Goal: Contribute content: Add original content to the website for others to see

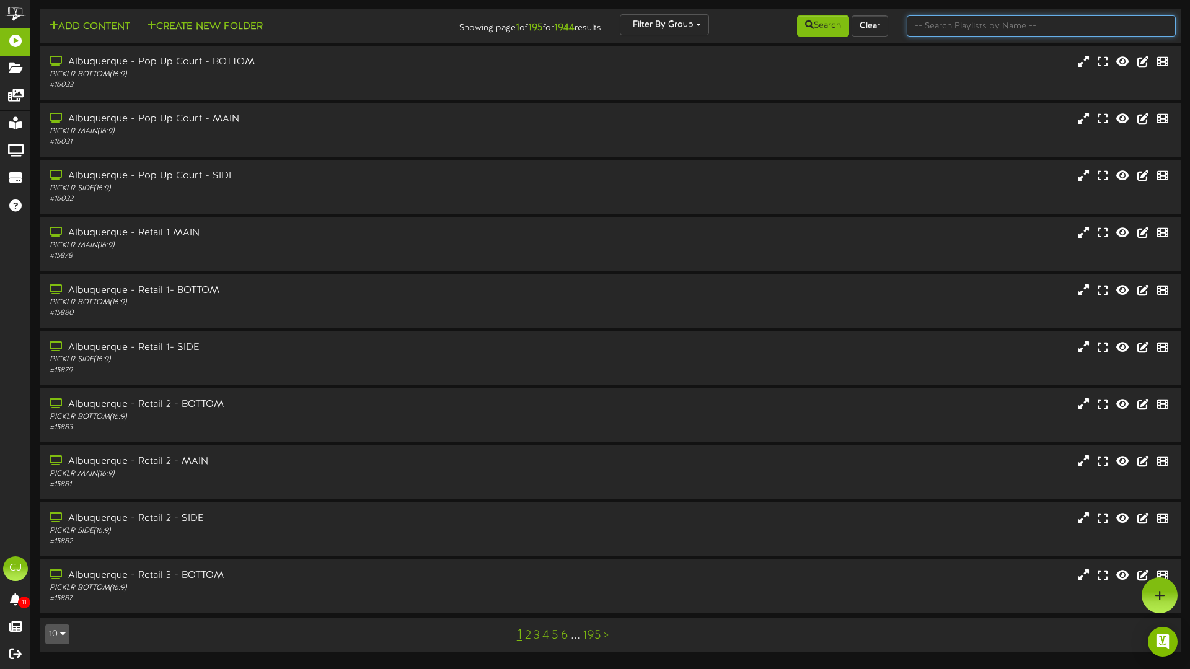
click at [1001, 32] on input "text" at bounding box center [1040, 25] width 269 height 21
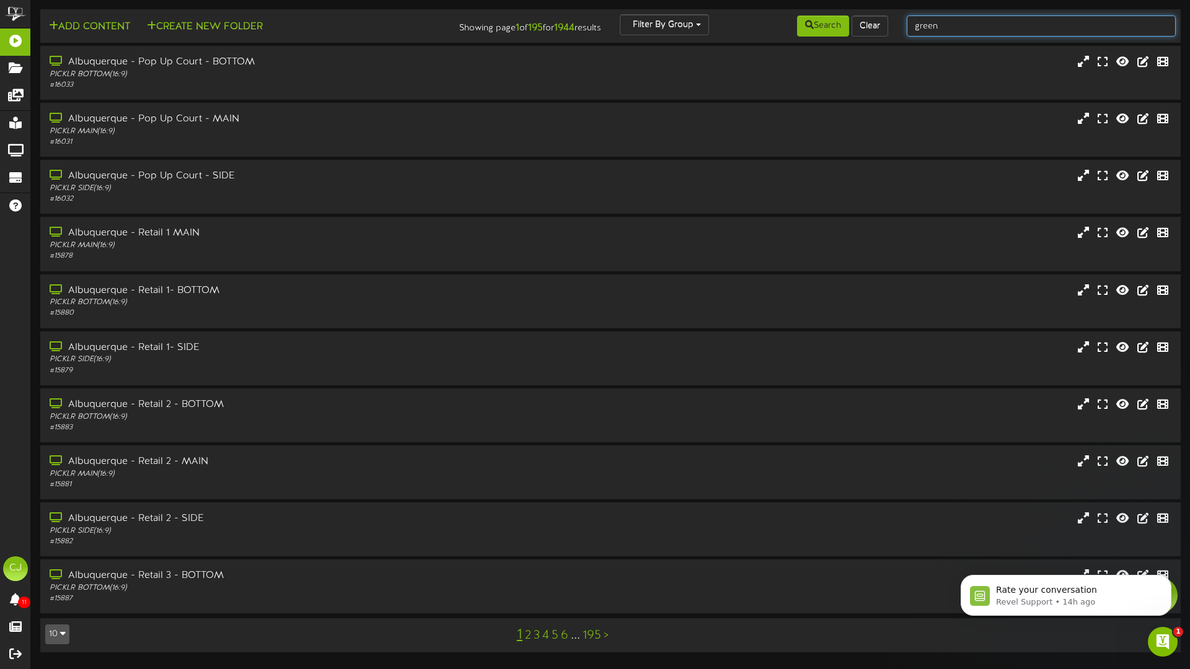
type input "green bay"
click at [831, 28] on button "Search" at bounding box center [823, 25] width 52 height 21
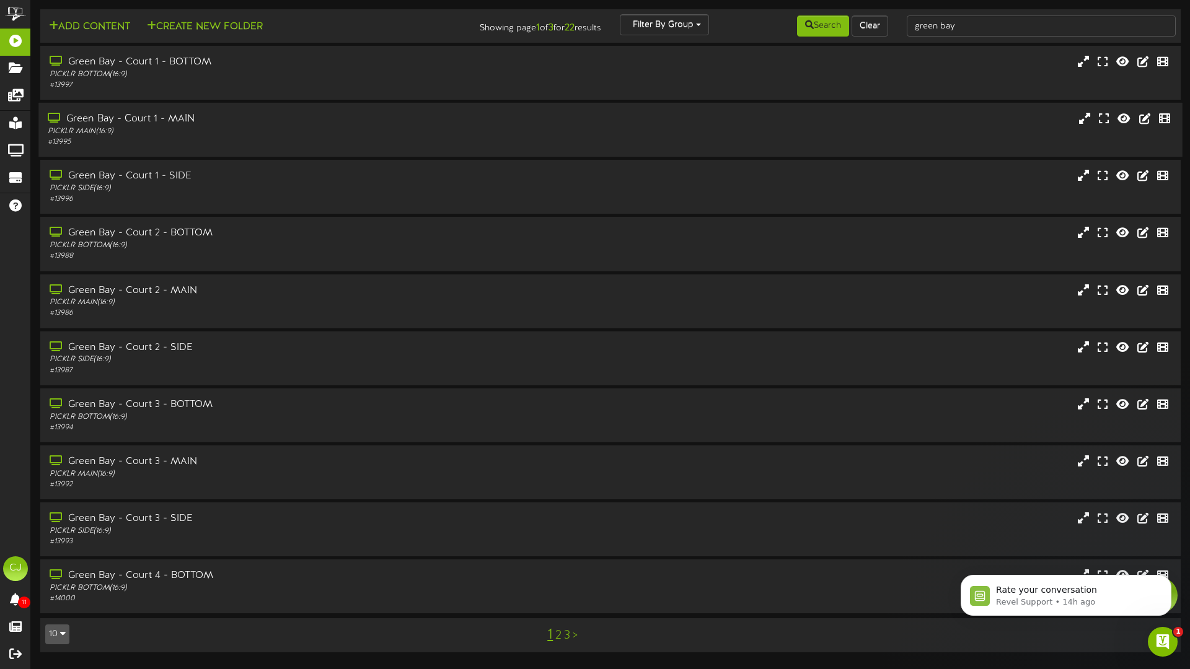
click at [418, 126] on div "PICKLR MAIN ( 16:9 )" at bounding box center [277, 131] width 458 height 11
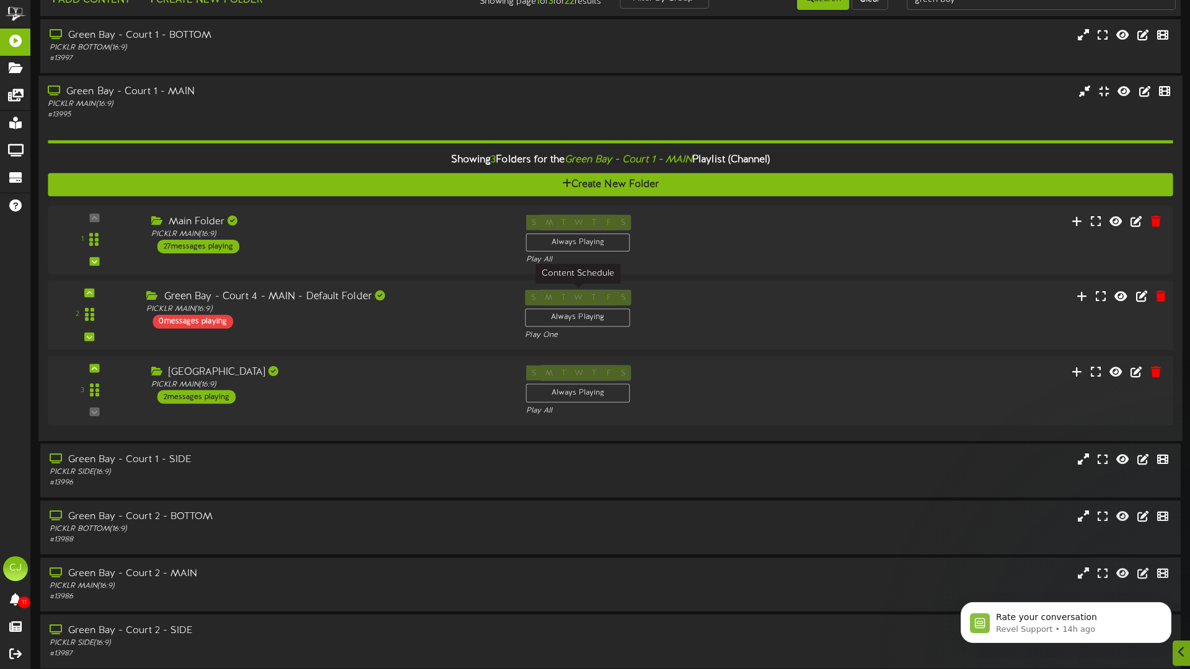
scroll to position [29, 0]
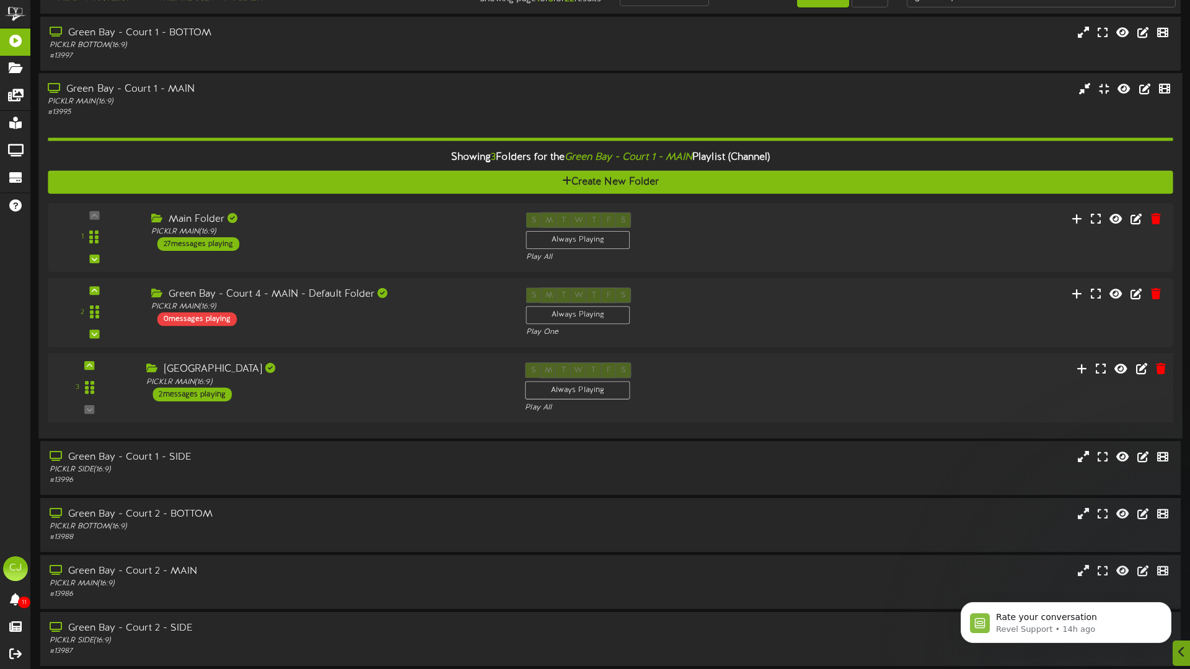
click at [378, 353] on div "3 [GEOGRAPHIC_DATA]" at bounding box center [610, 388] width 1136 height 70
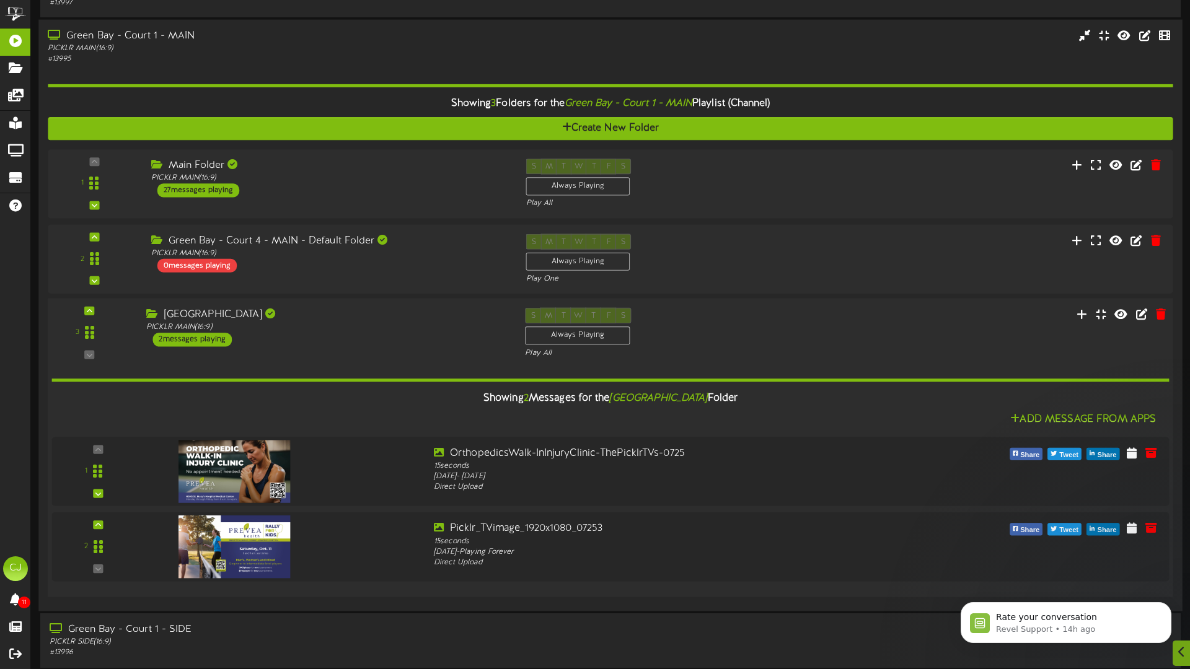
scroll to position [97, 0]
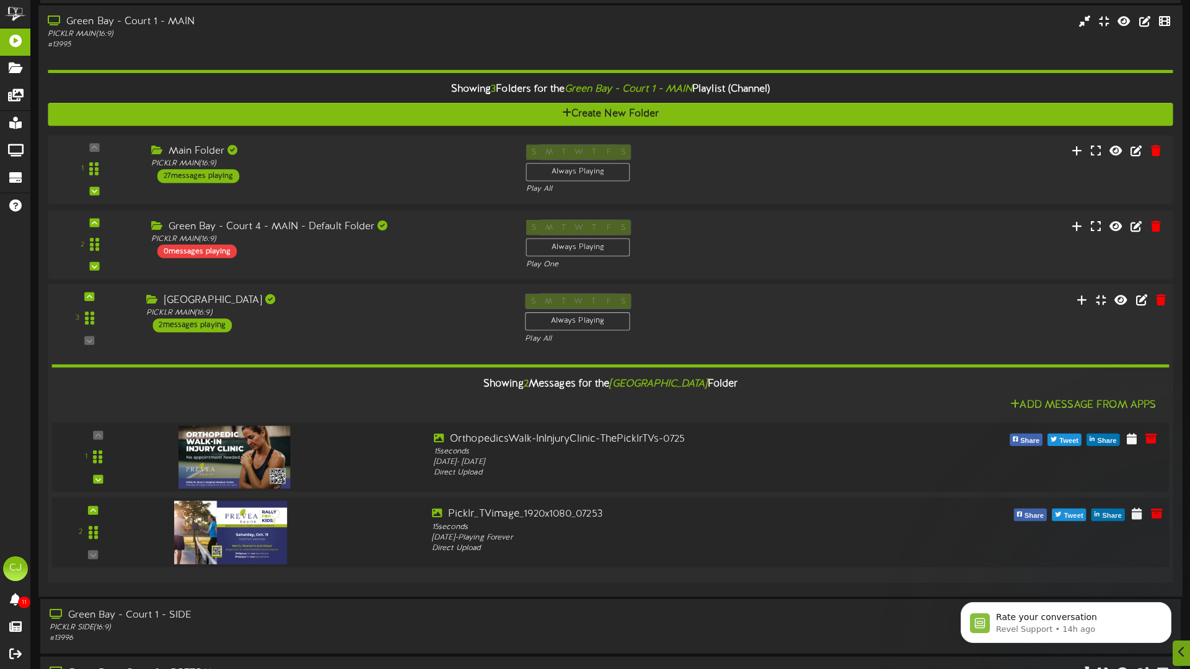
click at [347, 536] on div at bounding box center [281, 529] width 282 height 45
click at [1157, 514] on icon at bounding box center [1156, 514] width 14 height 14
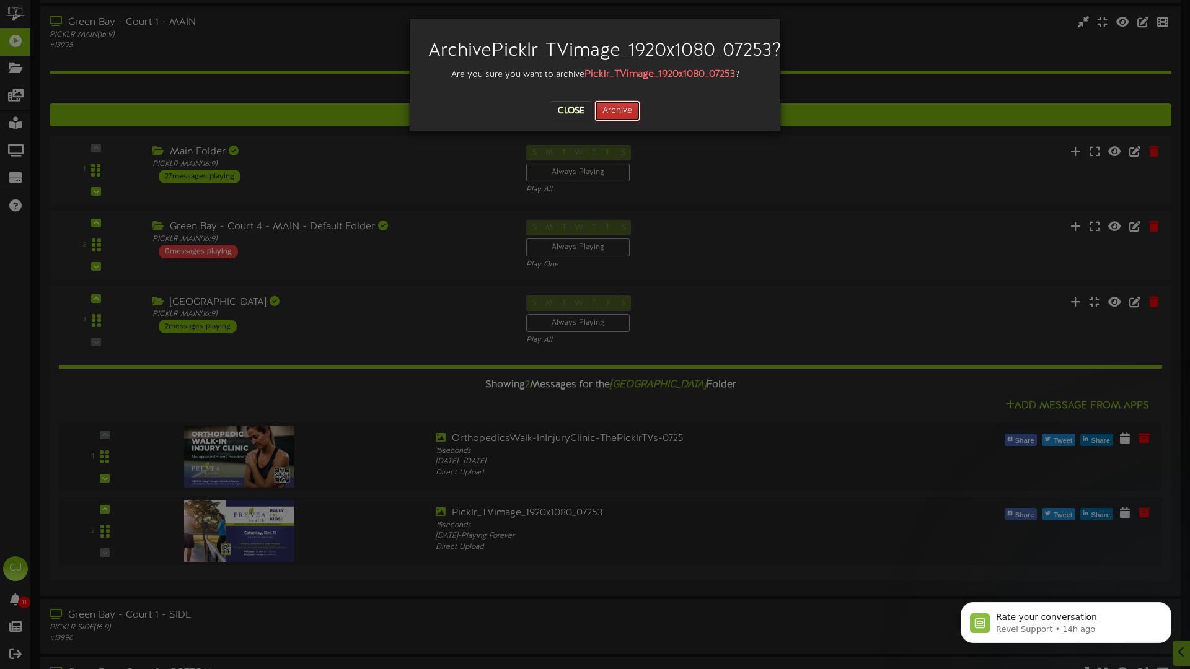
click at [631, 121] on button "Archive" at bounding box center [617, 110] width 46 height 21
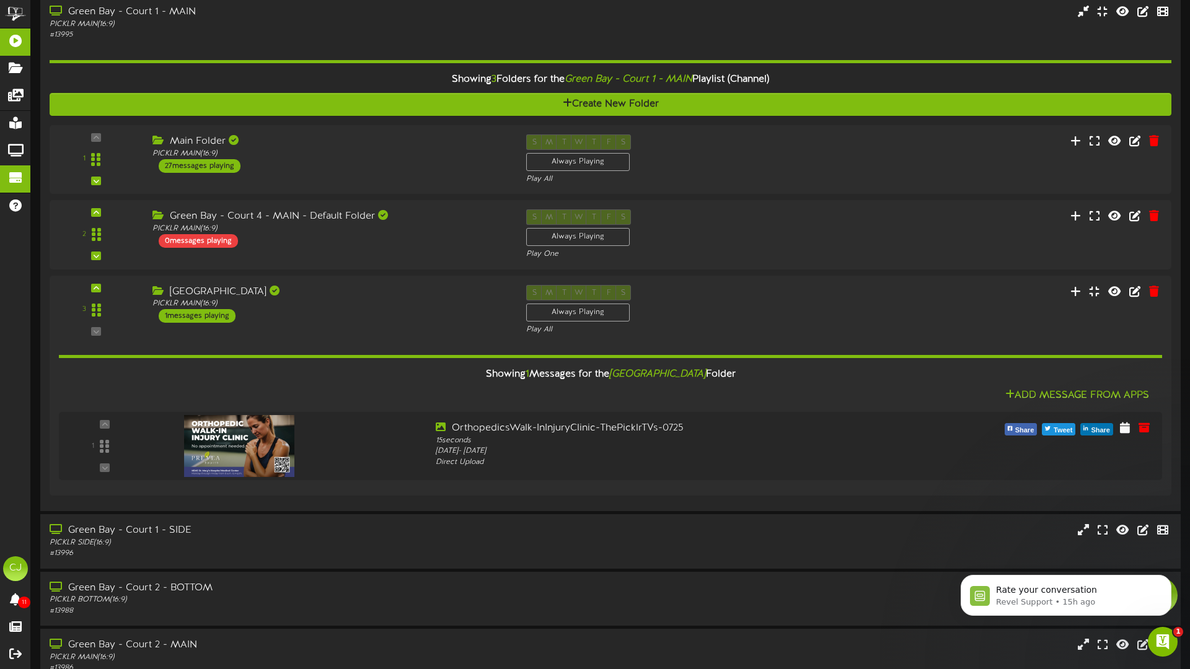
scroll to position [0, 0]
click at [1060, 590] on span "Rate your conversation" at bounding box center [1046, 590] width 101 height 10
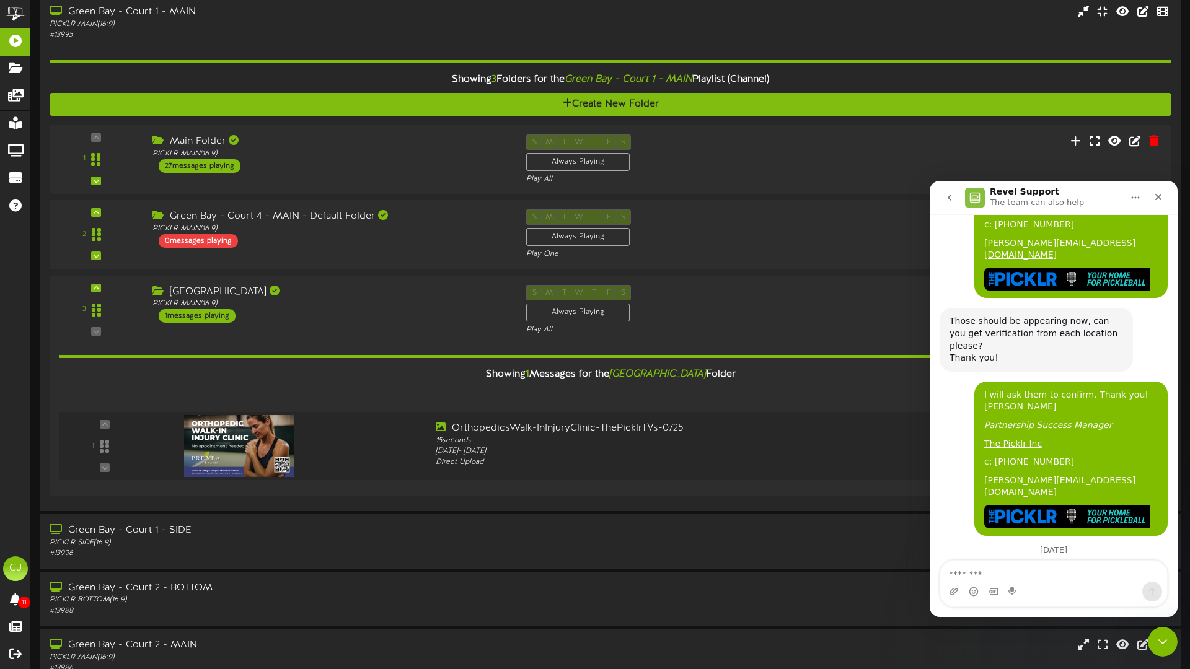
scroll to position [936, 0]
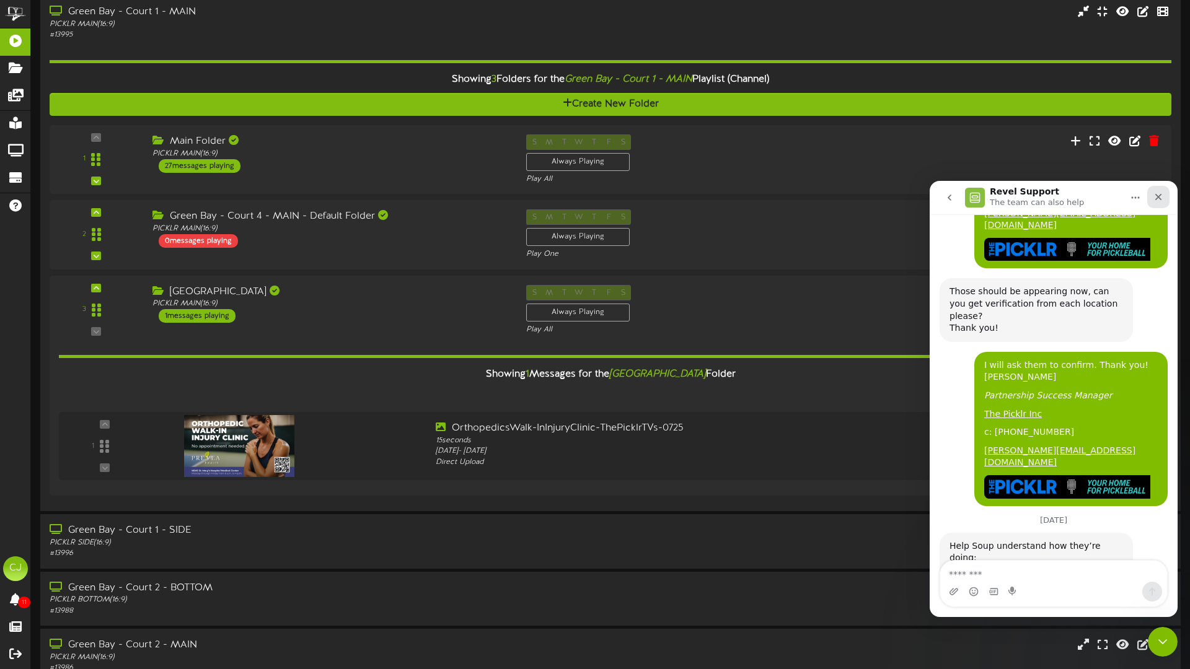
click at [1157, 195] on icon "Close" at bounding box center [1158, 197] width 10 height 10
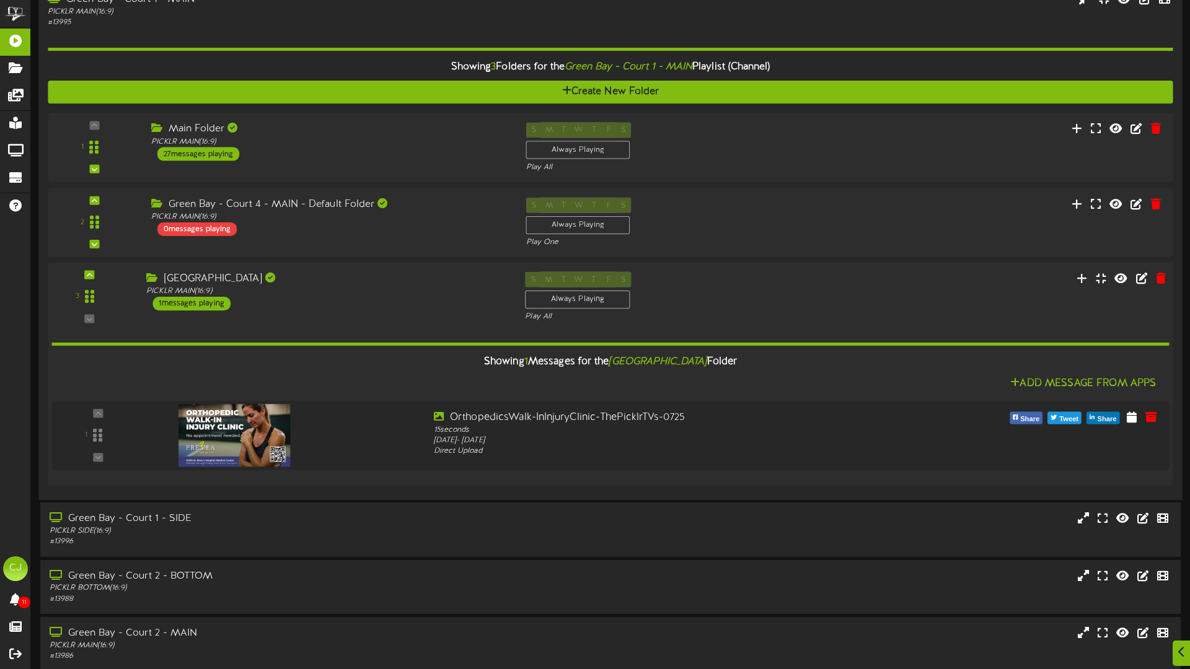
click at [775, 276] on div "S M T W T F S Always Playing Play All" at bounding box center [657, 297] width 284 height 51
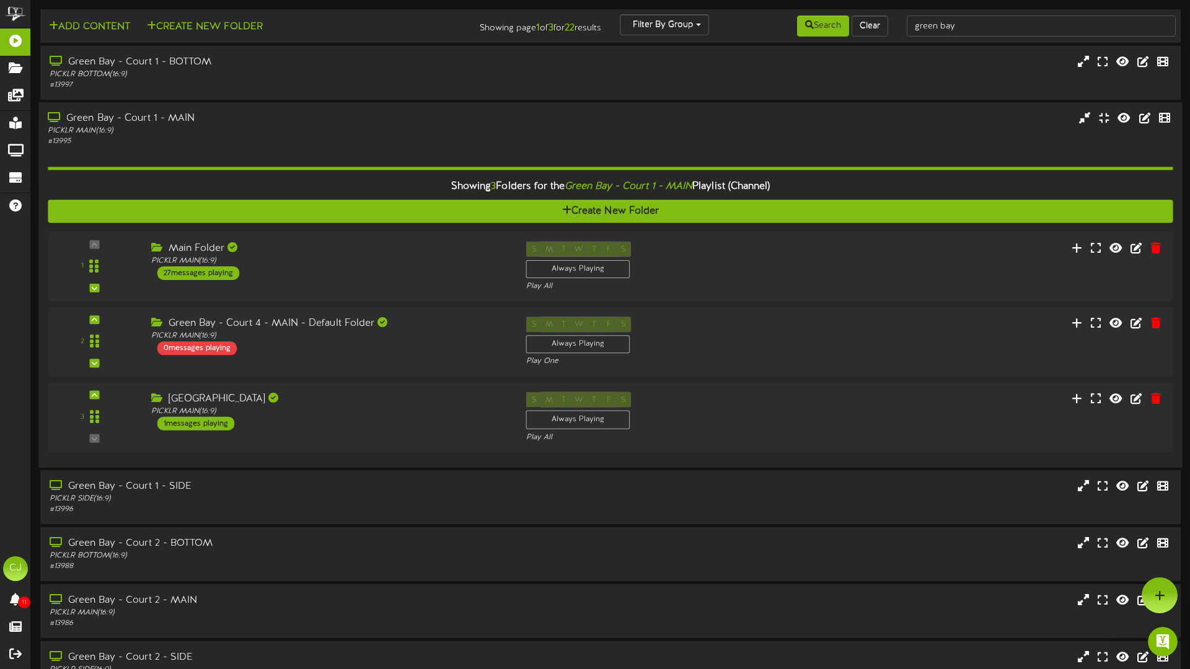
scroll to position [0, 0]
drag, startPoint x: 915, startPoint y: 25, endPoint x: 885, endPoint y: 24, distance: 29.8
click at [885, 24] on div "Add Content Create New Folder Showing page 1 of 3 for 22 results Filter By Grou…" at bounding box center [610, 26] width 1149 height 24
type input "[GEOGRAPHIC_DATA]"
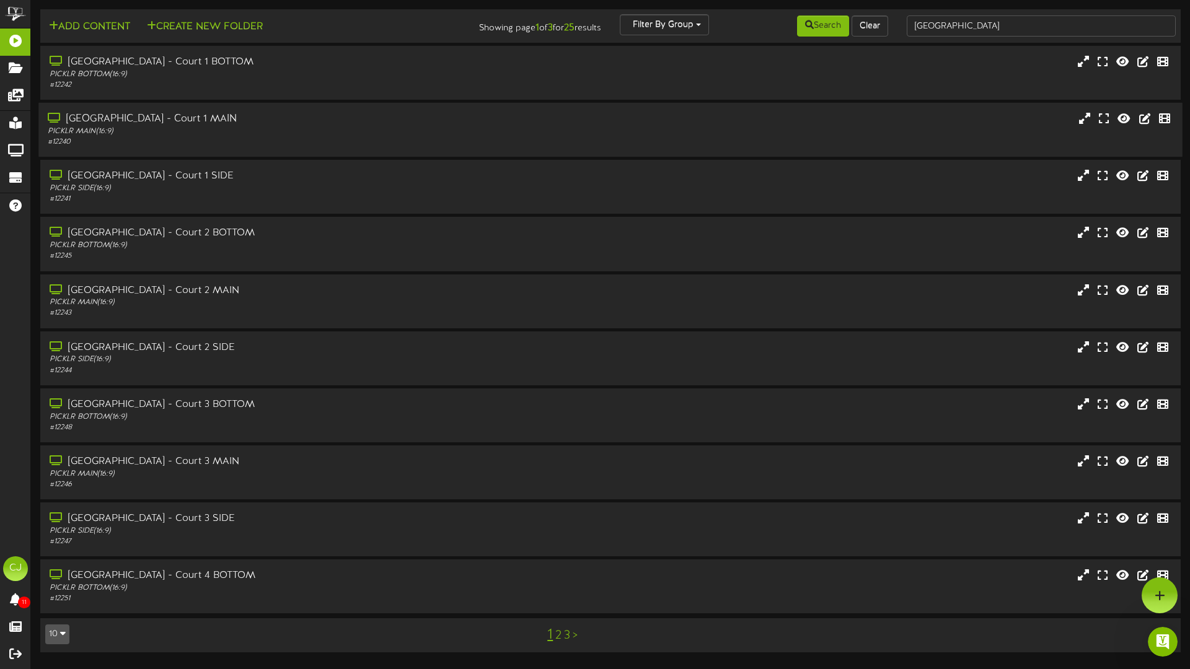
click at [341, 134] on div "PICKLR MAIN ( 16:9 )" at bounding box center [277, 131] width 458 height 11
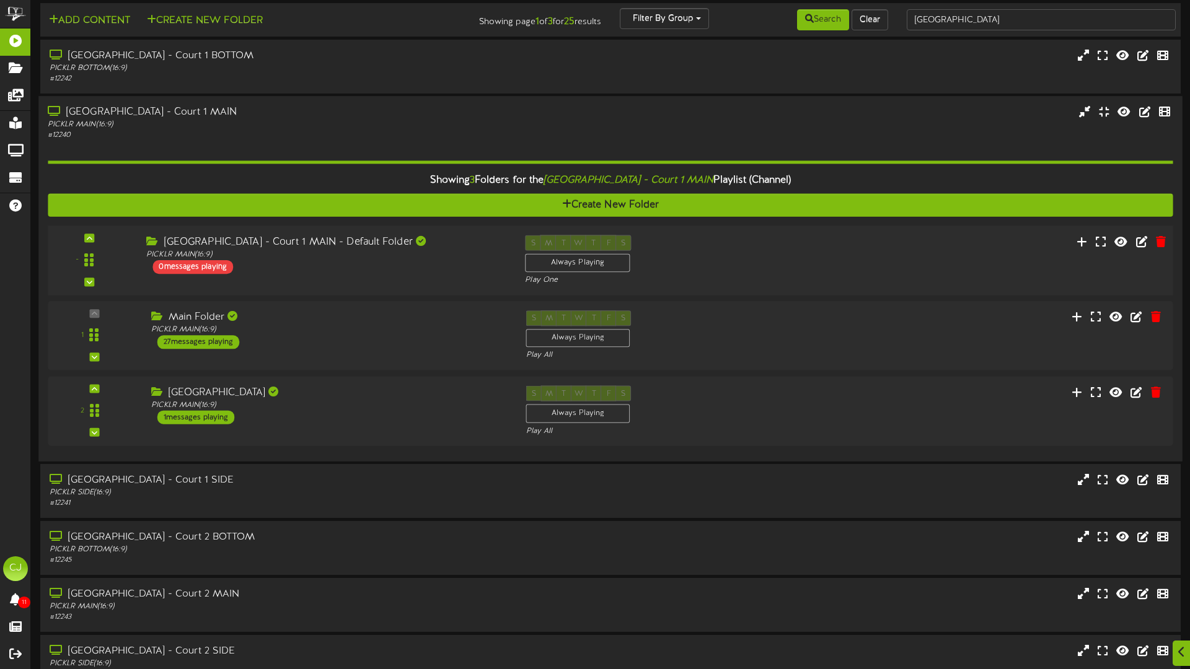
scroll to position [7, 0]
click at [291, 408] on div "PICKLR MAIN ( 16:9 )" at bounding box center [326, 405] width 360 height 11
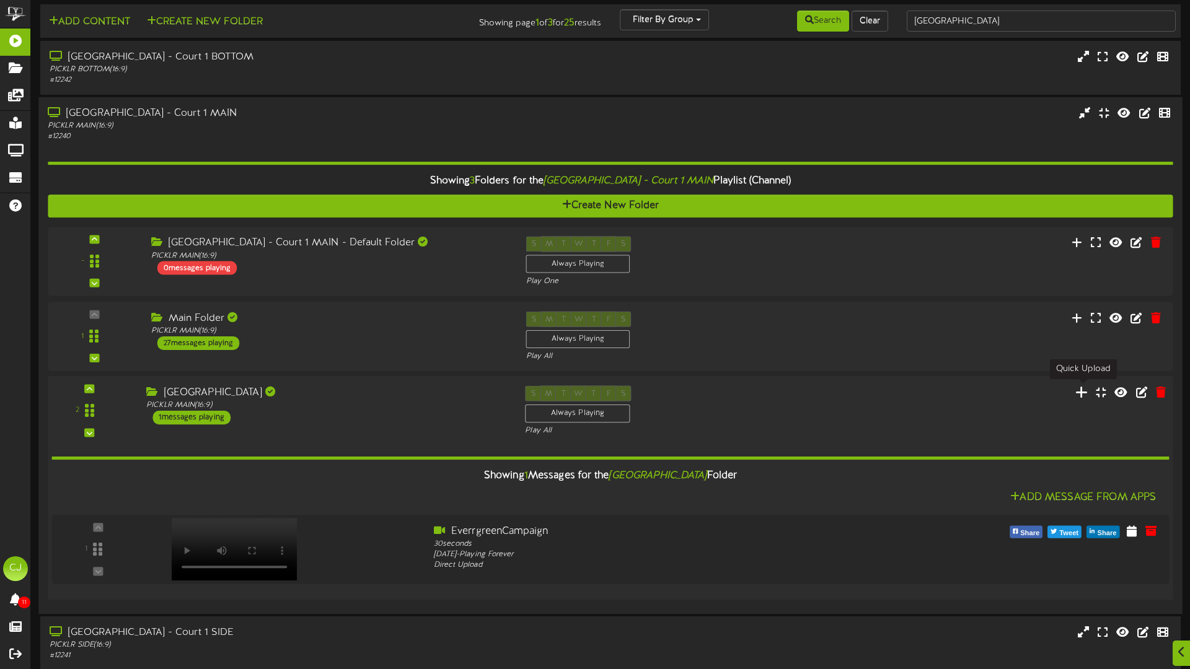
scroll to position [0, 0]
click at [1080, 390] on icon at bounding box center [1081, 392] width 13 height 14
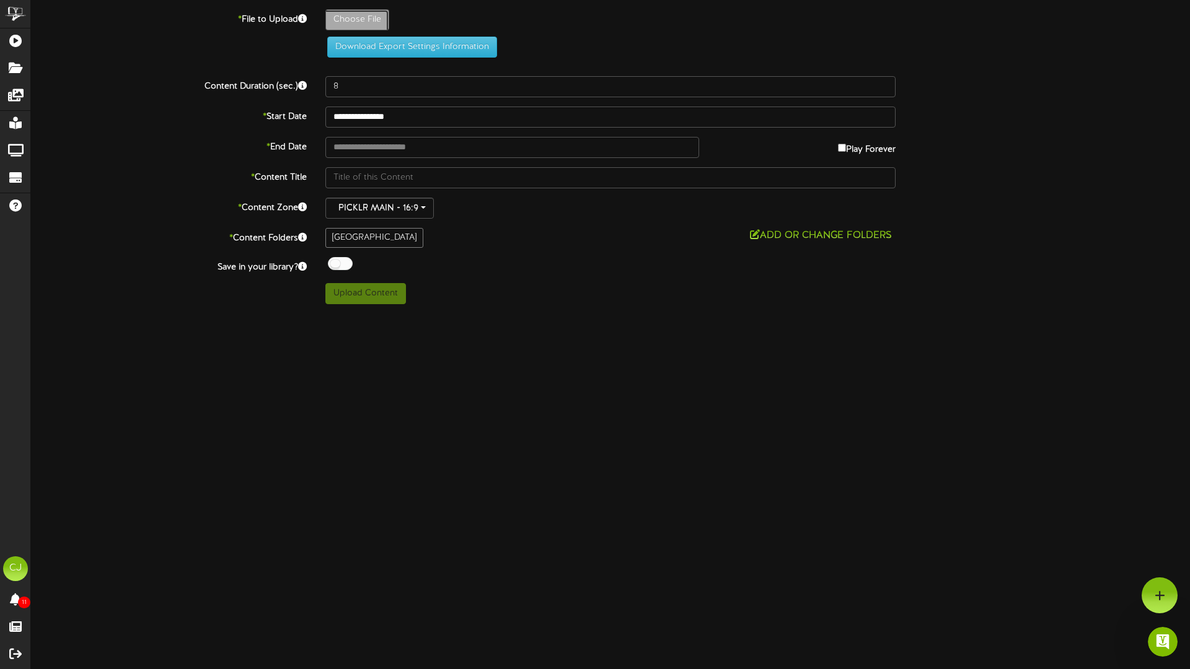
type input "**********"
type input "DhwaniPatelVideoAd21"
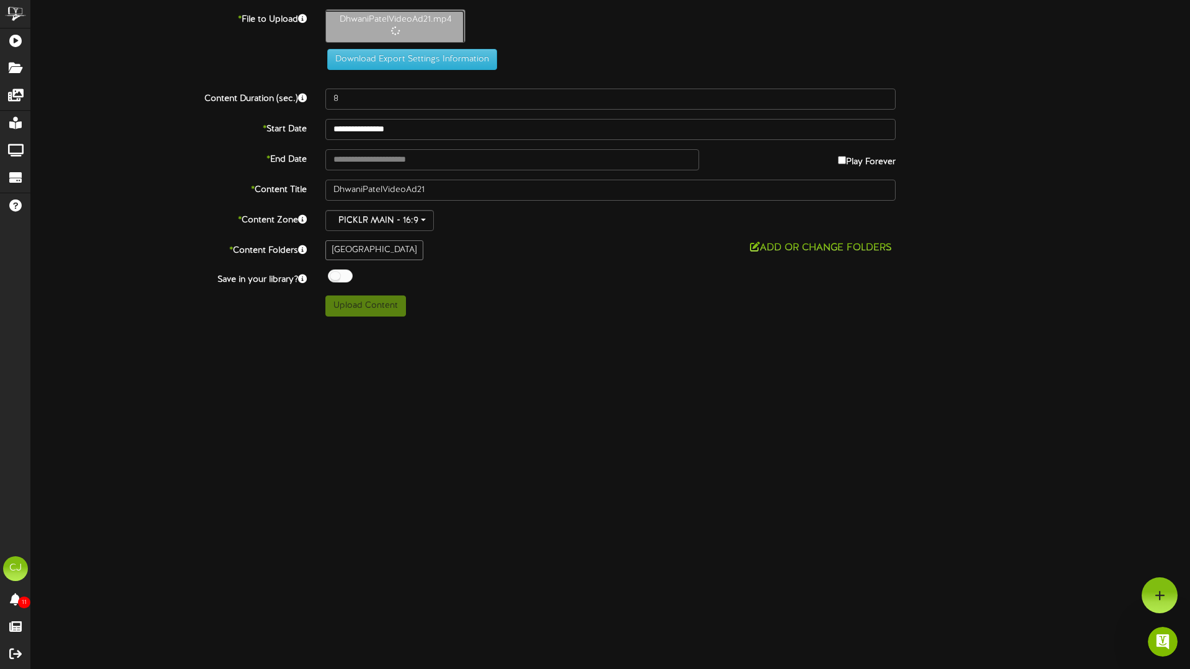
type input "30"
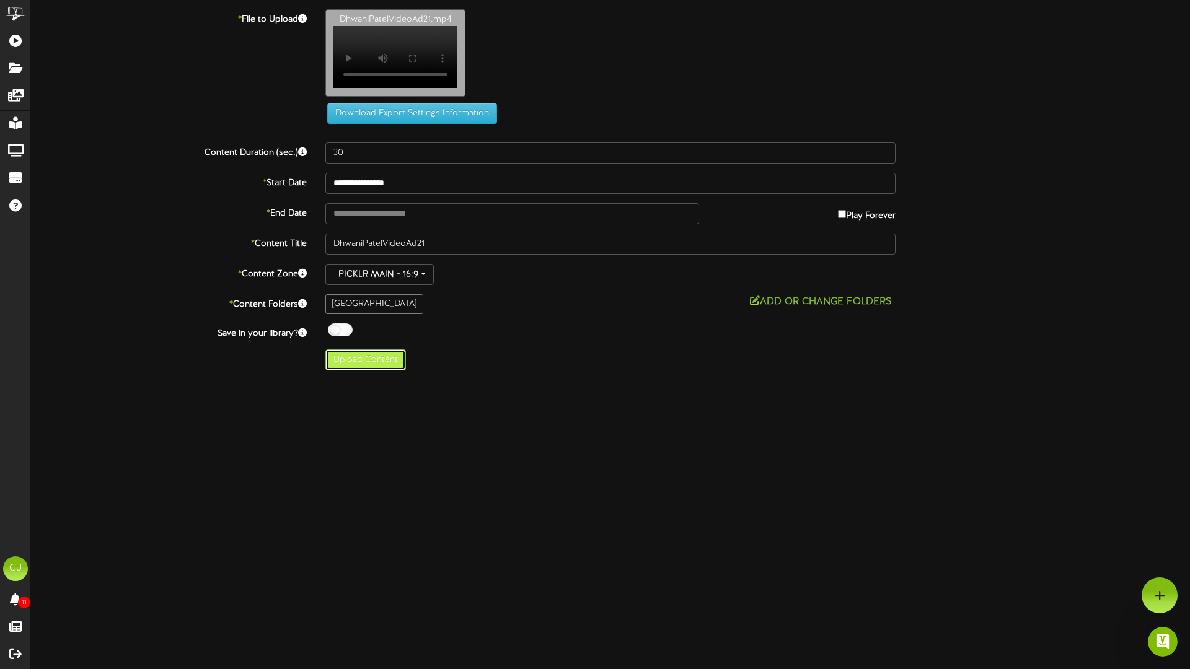
click at [356, 370] on button "Upload Content" at bounding box center [365, 359] width 81 height 21
type input "**********"
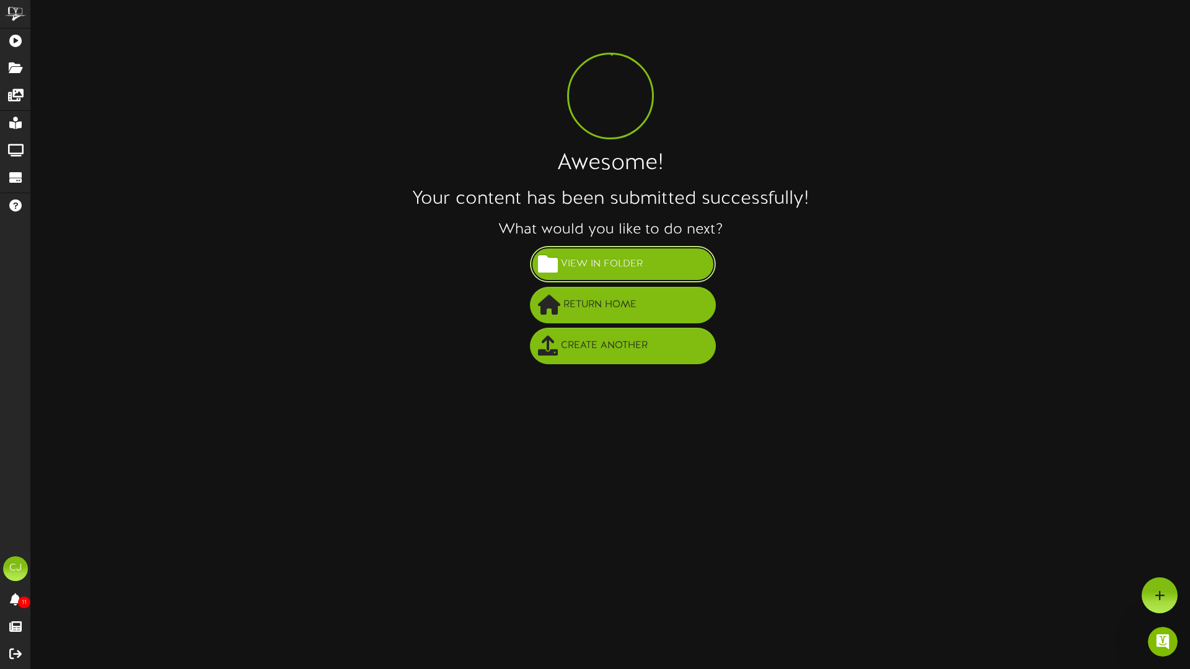
click at [642, 267] on span "View in Folder" at bounding box center [602, 264] width 88 height 20
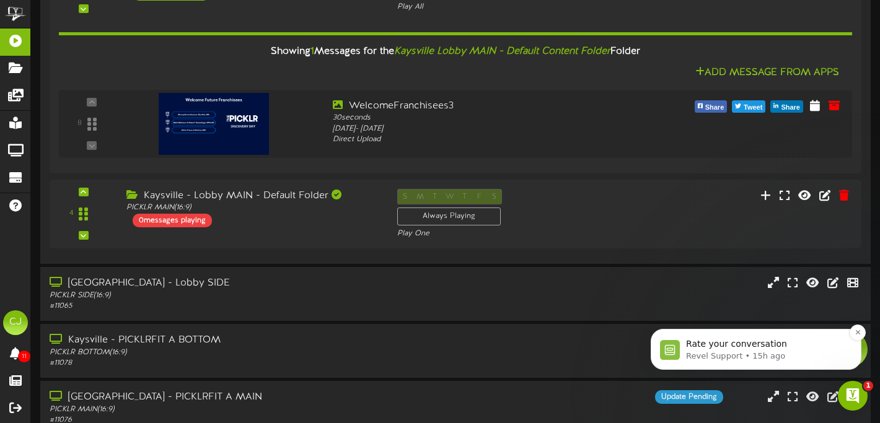
scroll to position [232, 0]
click at [854, 336] on button "Dismiss notification" at bounding box center [857, 333] width 16 height 16
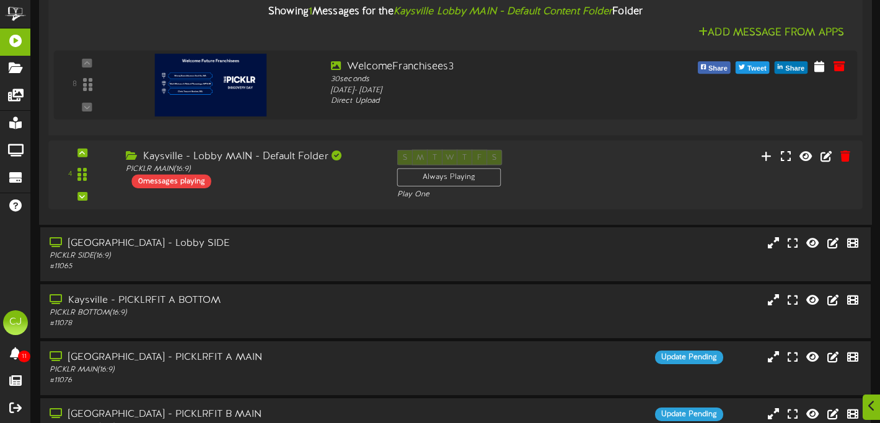
scroll to position [275, 0]
